Goal: Use online tool/utility: Utilize a website feature to perform a specific function

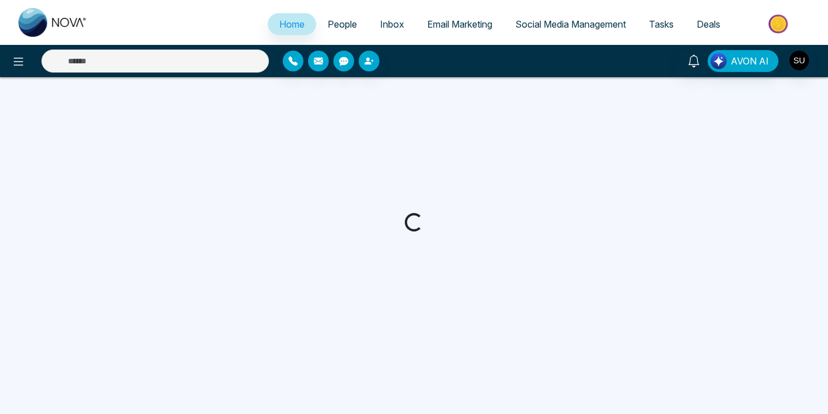
select select "*"
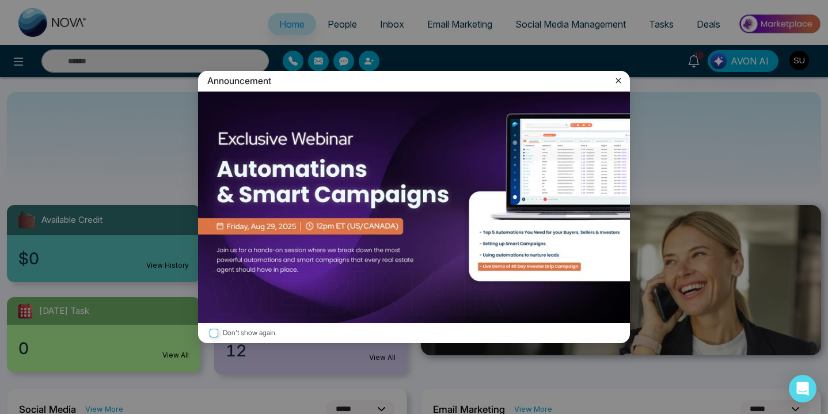
click at [622, 79] on icon at bounding box center [618, 81] width 12 height 12
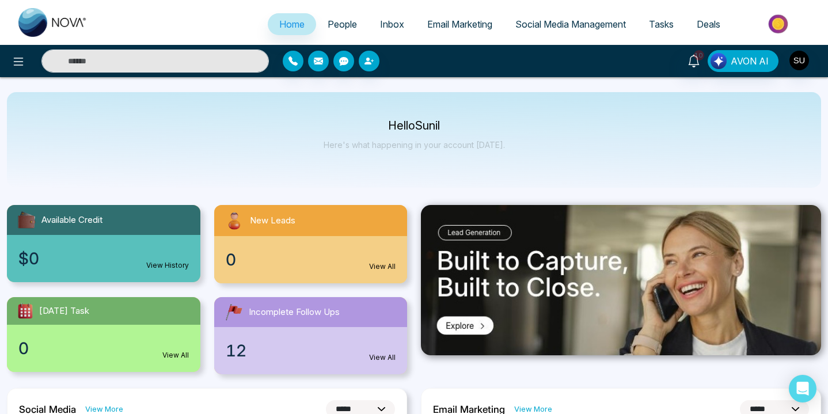
click at [342, 25] on span "People" at bounding box center [341, 24] width 29 height 12
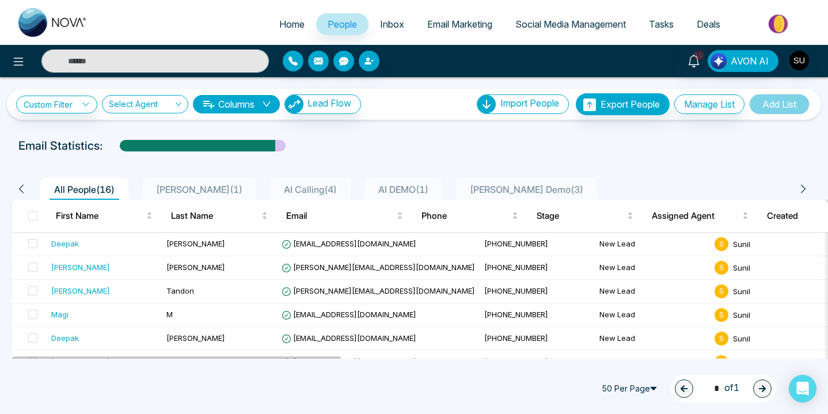
click at [395, 22] on span "Inbox" at bounding box center [392, 24] width 24 height 12
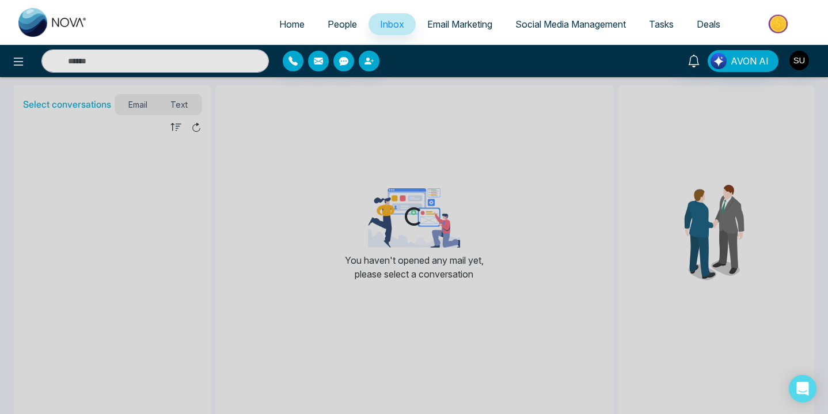
click at [456, 24] on span "Email Marketing" at bounding box center [459, 24] width 65 height 12
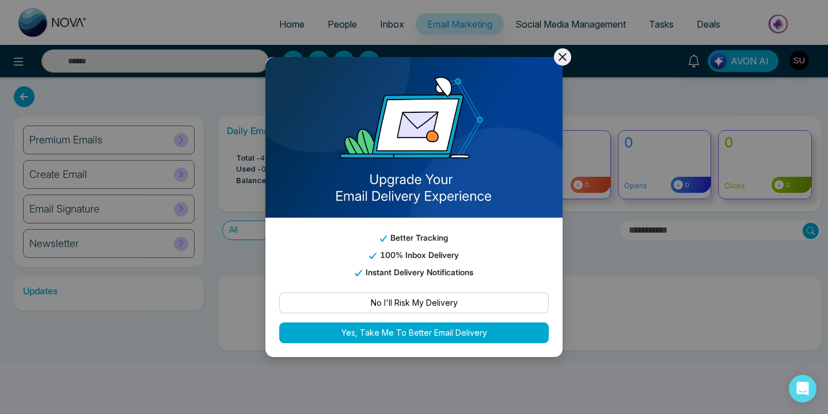
click at [563, 60] on icon at bounding box center [562, 57] width 14 height 14
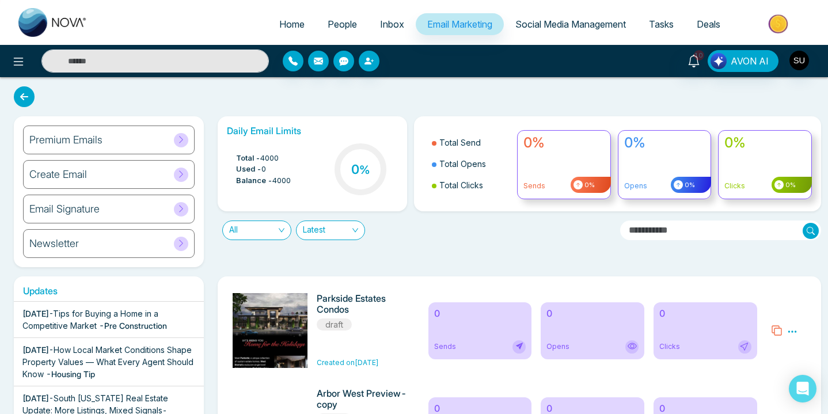
click at [571, 23] on span "Social Media Management" at bounding box center [570, 24] width 110 height 12
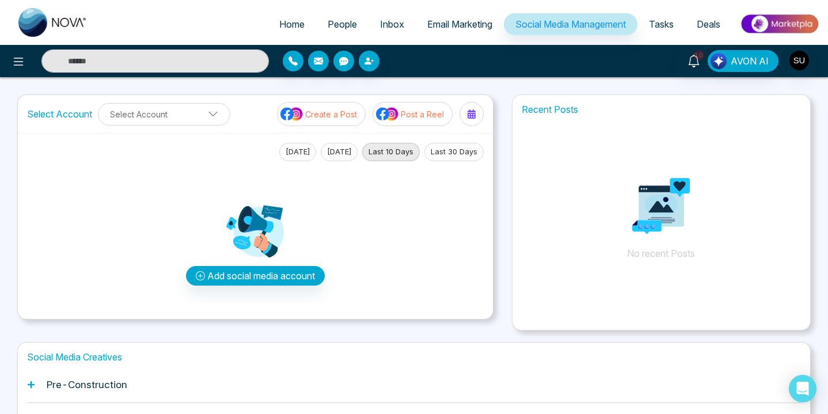
click at [662, 20] on span "Tasks" at bounding box center [661, 24] width 25 height 12
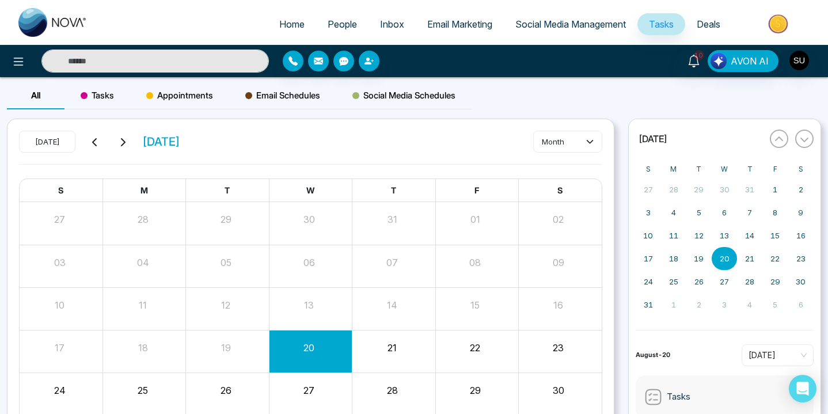
click at [708, 24] on span "Deals" at bounding box center [708, 24] width 24 height 12
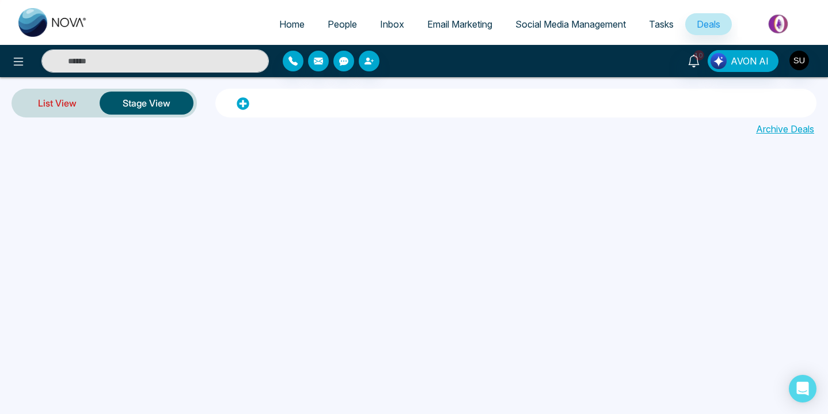
click at [64, 104] on link "List View" at bounding box center [57, 103] width 85 height 28
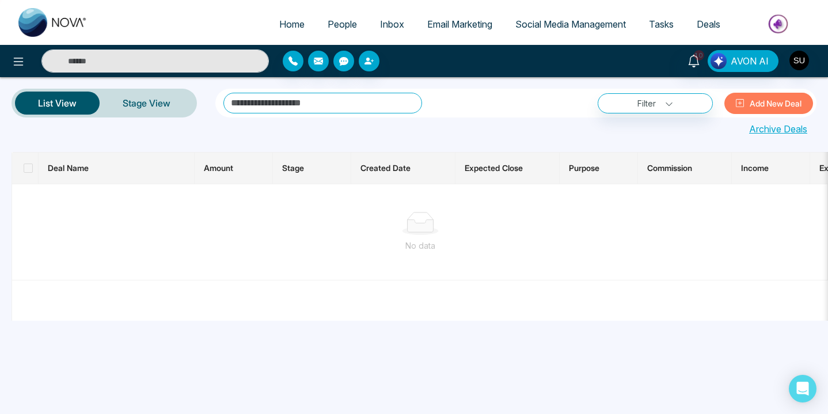
click at [287, 22] on span "Home" at bounding box center [291, 24] width 25 height 12
select select "*"
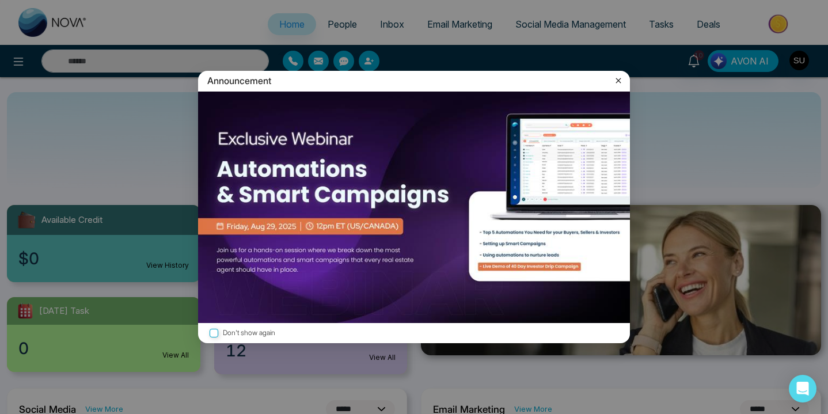
click at [619, 76] on icon at bounding box center [618, 81] width 12 height 12
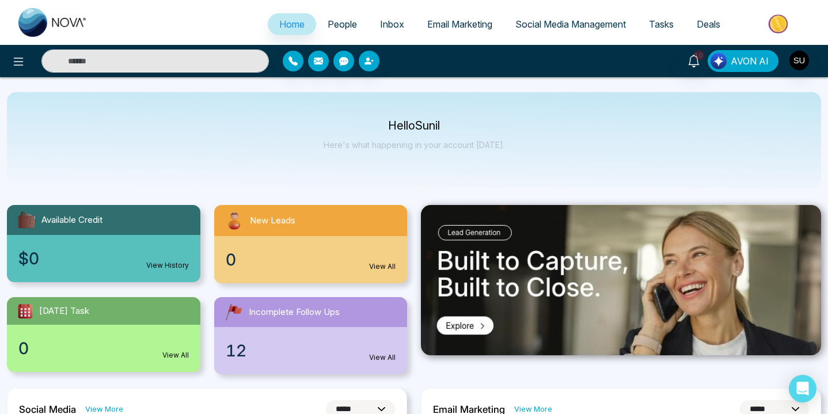
click at [746, 63] on span "AVON AI" at bounding box center [749, 61] width 38 height 14
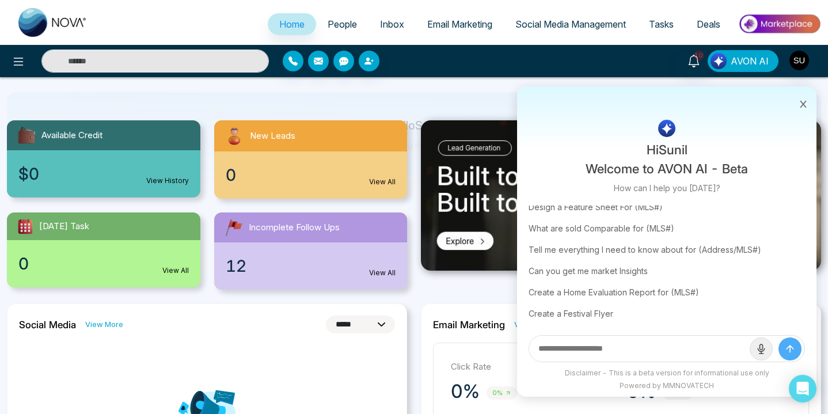
scroll to position [87, 0]
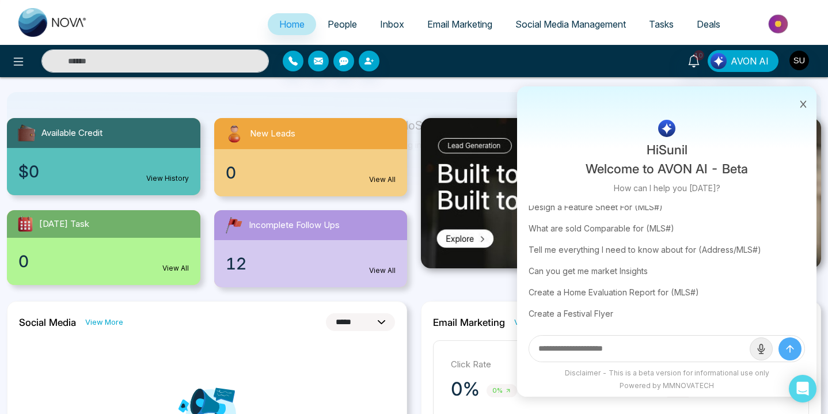
click at [601, 354] on input "text" at bounding box center [639, 348] width 220 height 26
type input "*"
click at [603, 314] on div "Create a Festival Flyer" at bounding box center [666, 313] width 276 height 21
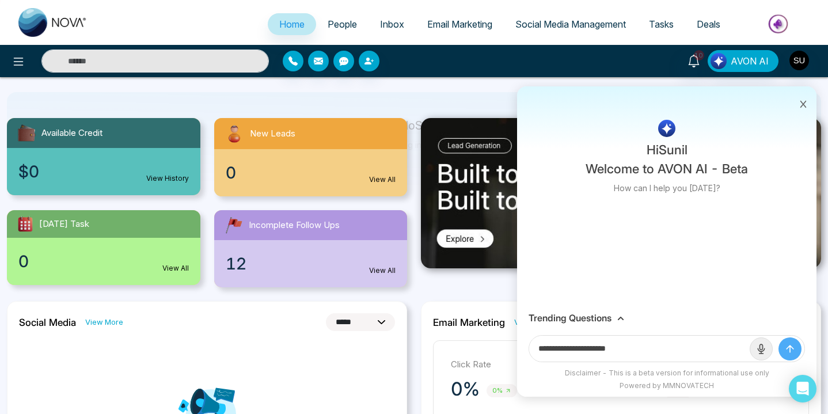
scroll to position [0, 0]
click at [645, 348] on input "**********" at bounding box center [639, 348] width 220 height 26
type input "**********"
click at [778, 337] on button "submit" at bounding box center [789, 348] width 23 height 23
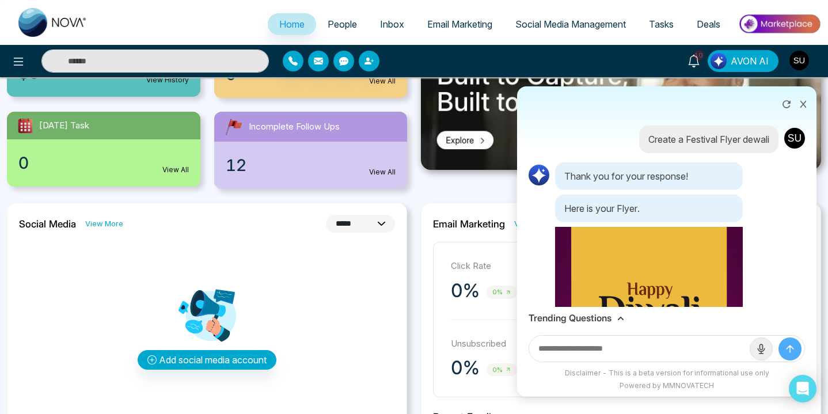
click at [803, 105] on icon at bounding box center [803, 104] width 8 height 8
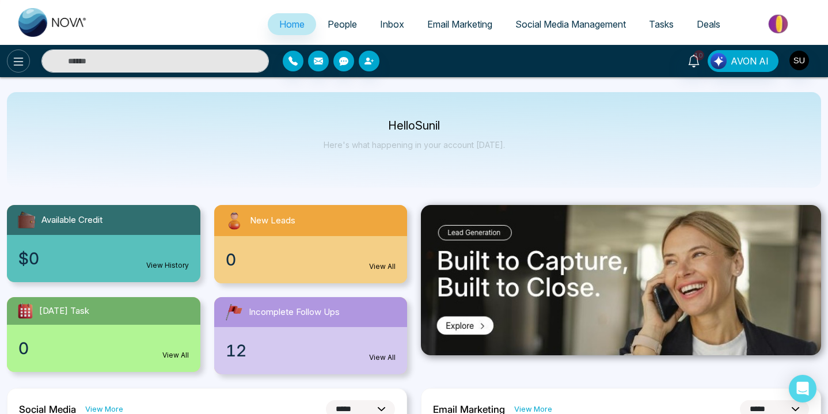
click at [16, 58] on icon at bounding box center [19, 62] width 10 height 8
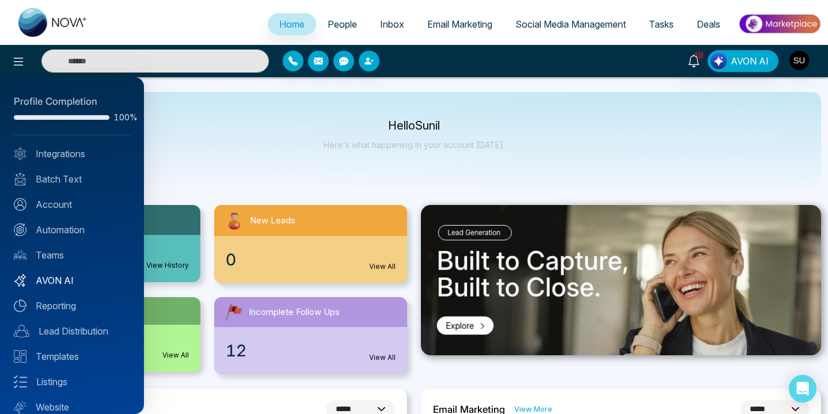
click at [65, 282] on link "AVON AI" at bounding box center [72, 280] width 116 height 14
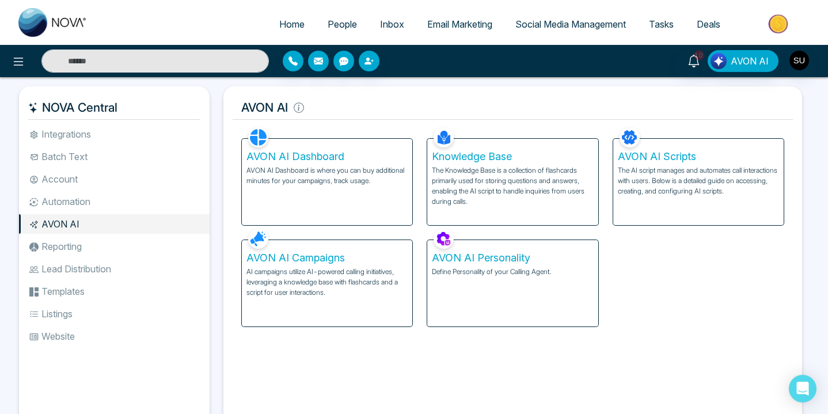
click at [343, 174] on p "AVON AI Dashboard is where you can buy additional minutes for your campaigns, t…" at bounding box center [326, 175] width 161 height 21
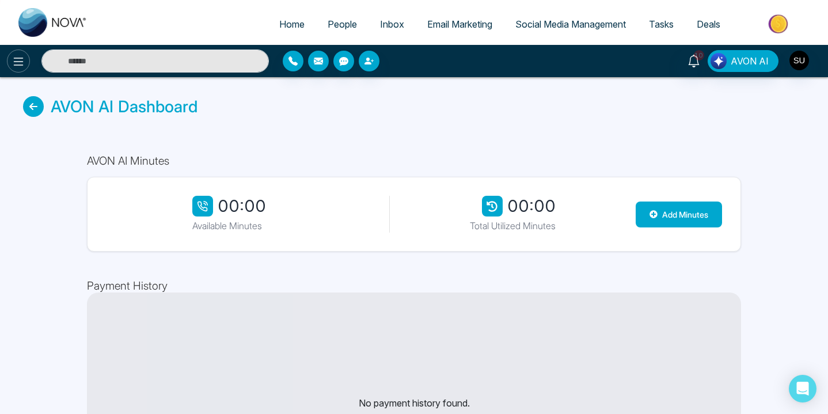
click at [20, 66] on icon at bounding box center [19, 62] width 14 height 14
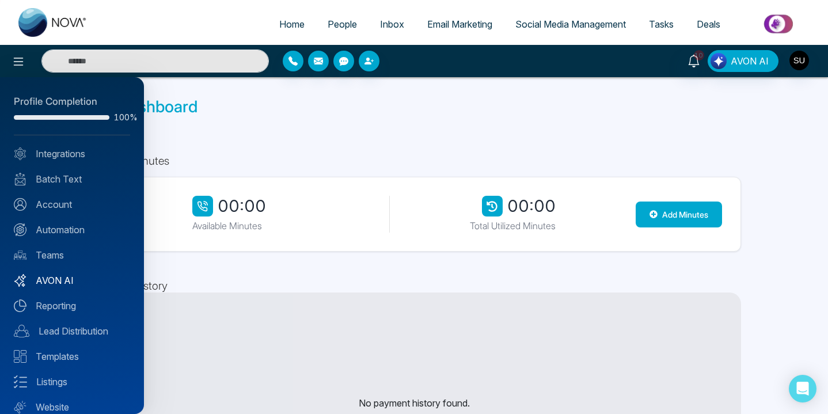
click at [65, 280] on link "AVON AI" at bounding box center [72, 280] width 116 height 14
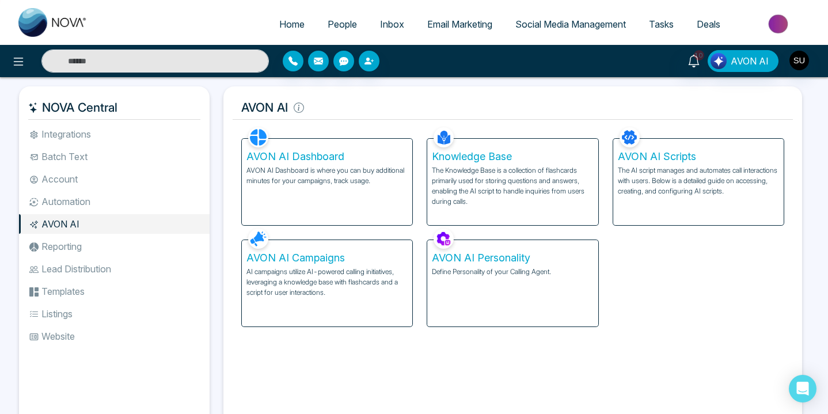
click at [498, 180] on p "The Knowledge Base is a collection of flashcards primarily used for storing que…" at bounding box center [512, 185] width 161 height 41
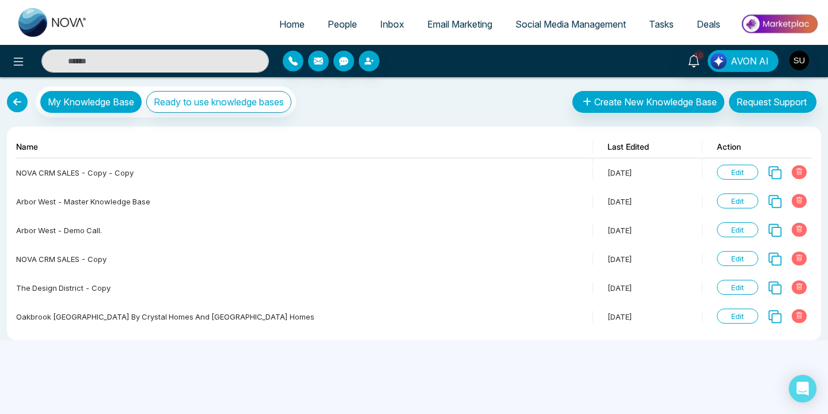
click at [14, 102] on link at bounding box center [17, 101] width 21 height 21
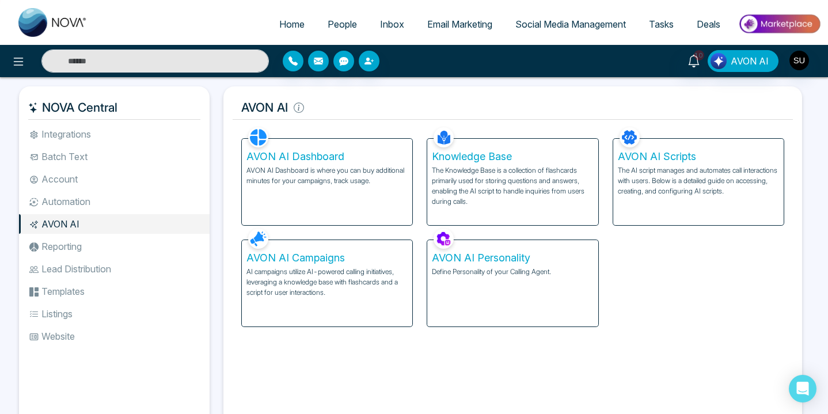
click at [346, 285] on p "AI campaigns utilize AI-powered calling initiatives, leveraging a knowledge bas…" at bounding box center [326, 281] width 161 height 31
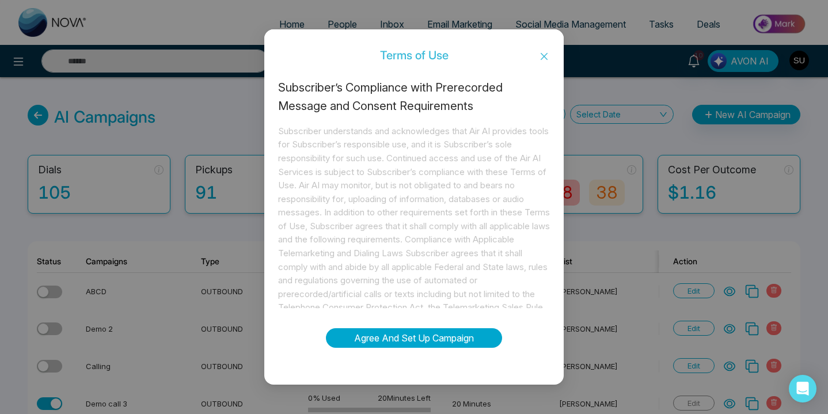
click at [430, 341] on button "Agree And Set Up Campaign" at bounding box center [414, 338] width 176 height 20
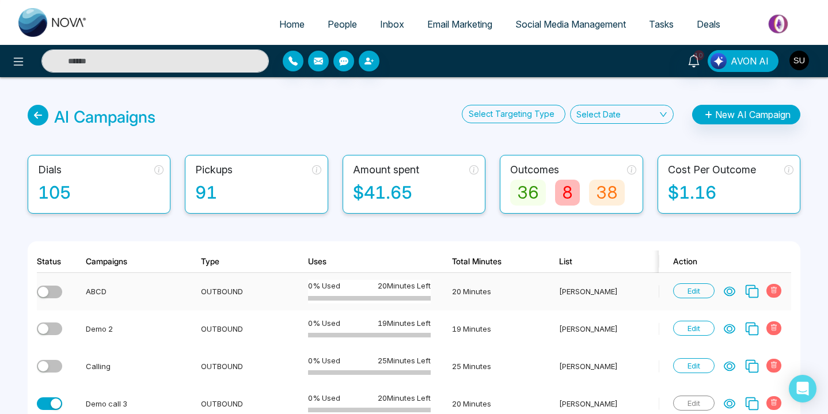
click at [752, 293] on icon at bounding box center [751, 291] width 15 height 15
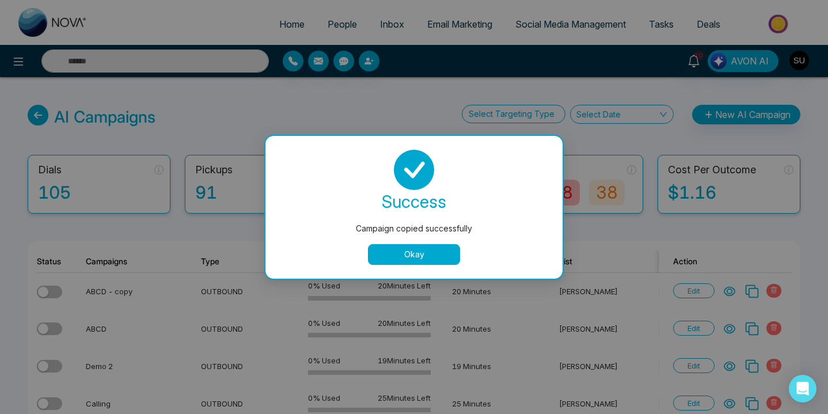
click at [425, 252] on button "Okay" at bounding box center [414, 254] width 92 height 21
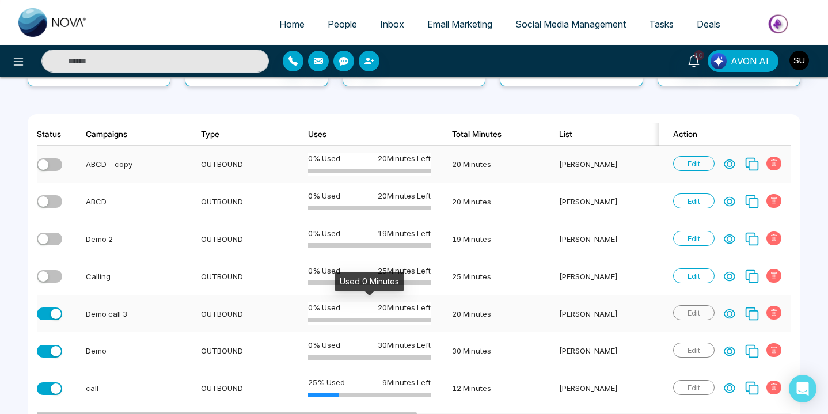
scroll to position [122, 0]
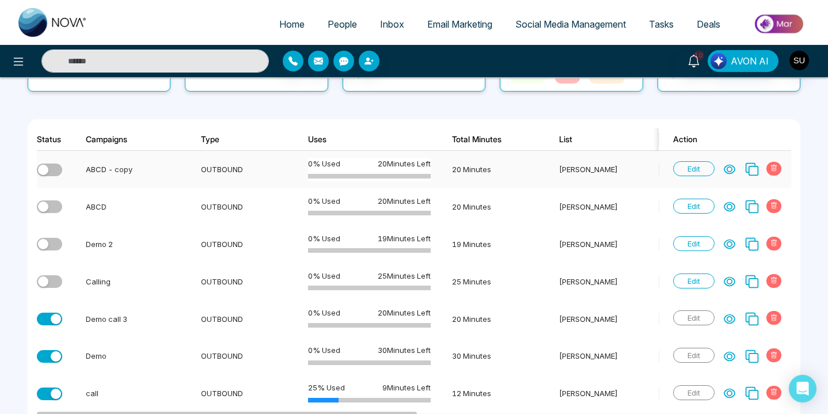
click at [729, 169] on icon at bounding box center [729, 169] width 12 height 12
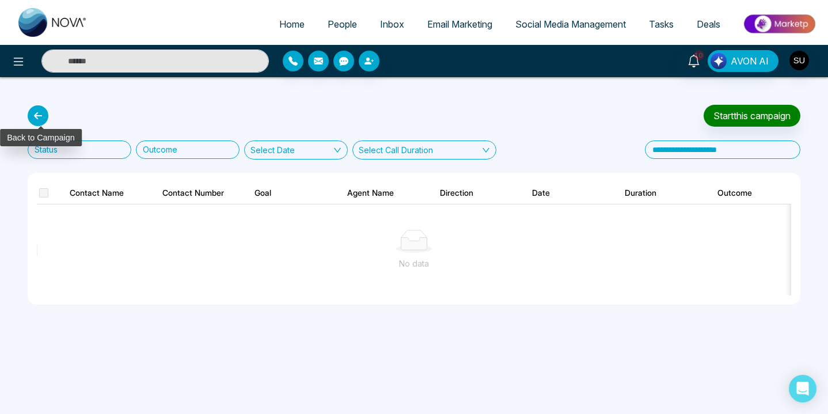
click at [44, 115] on icon at bounding box center [38, 115] width 21 height 21
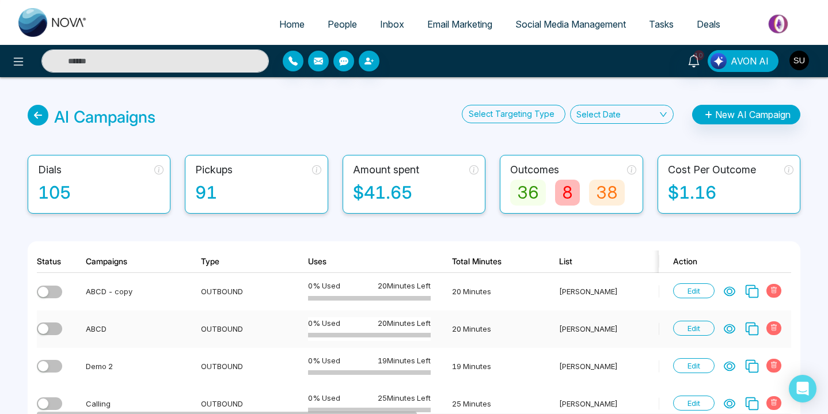
scroll to position [131, 0]
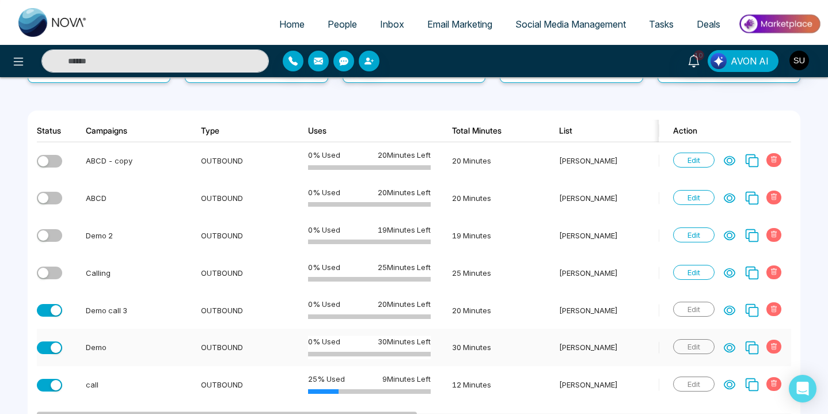
click at [527, 333] on td "30 Minutes" at bounding box center [490, 347] width 107 height 37
